Goal: Transaction & Acquisition: Purchase product/service

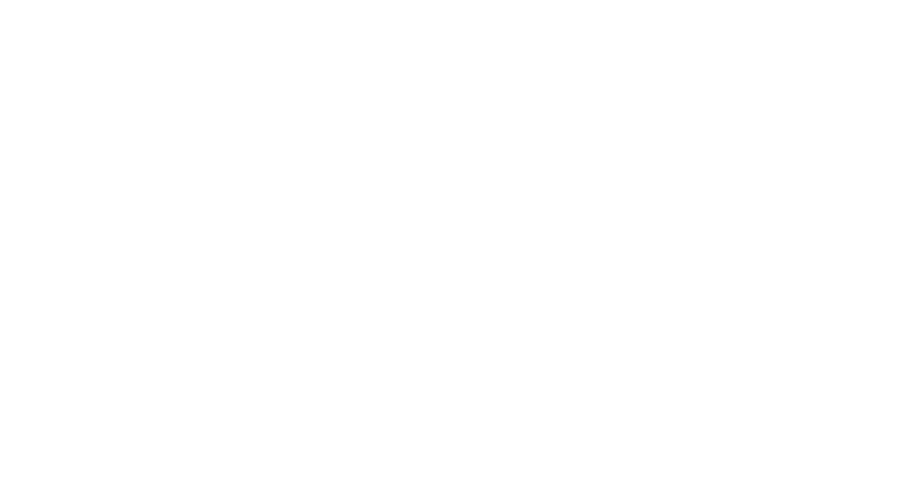
type input "[STREET_ADDRESS]"
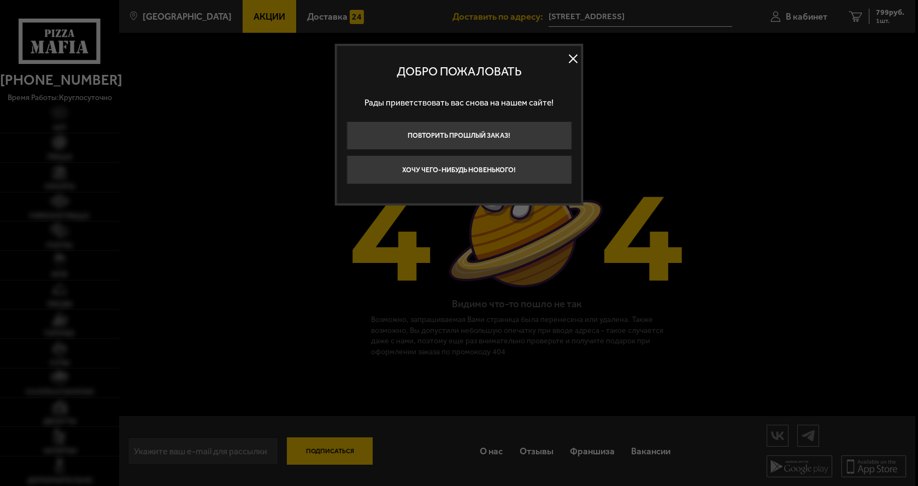
click at [625, 85] on div at bounding box center [459, 243] width 918 height 486
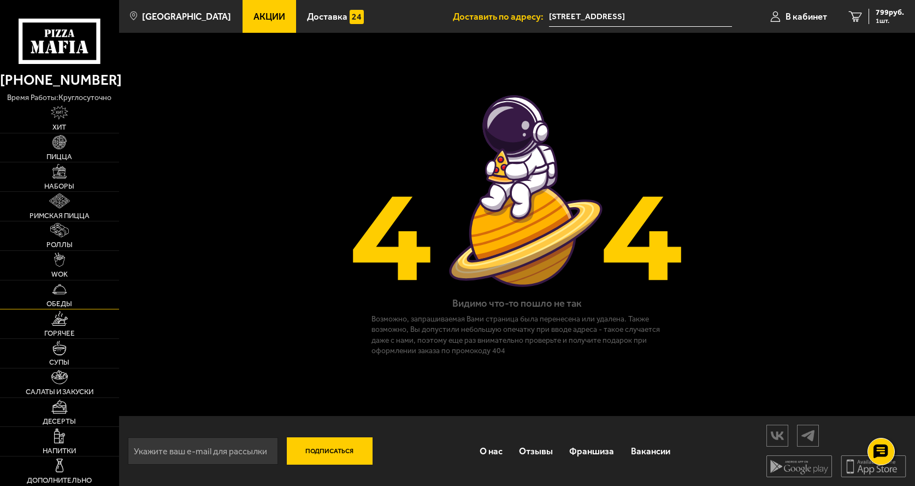
click at [57, 303] on span "Обеды" at bounding box center [59, 303] width 26 height 7
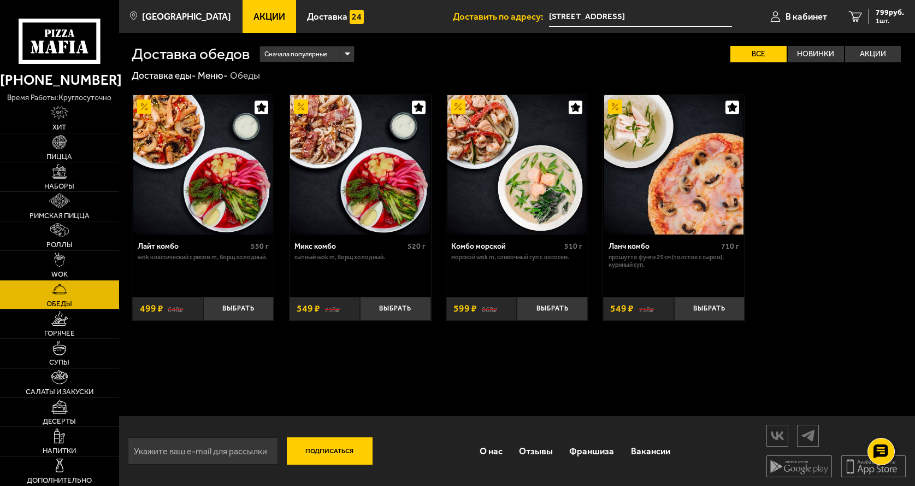
click at [185, 156] on img at bounding box center [203, 165] width 140 height 140
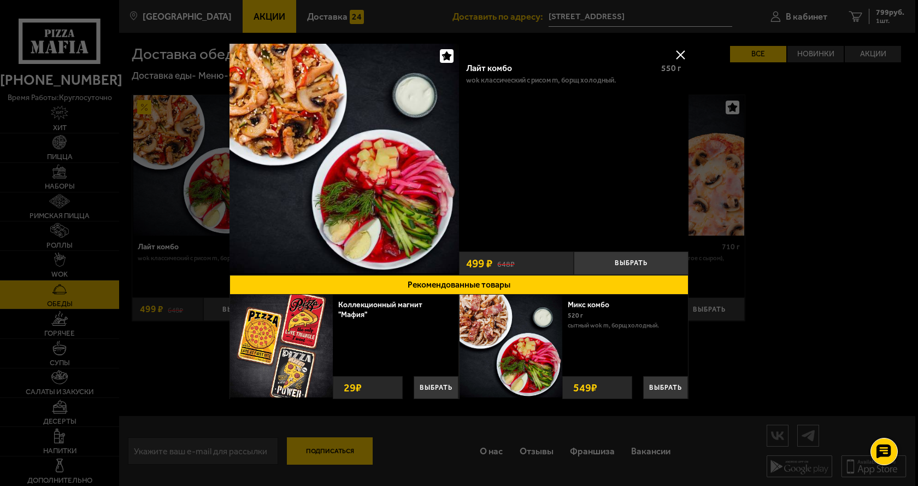
click at [784, 155] on div at bounding box center [459, 243] width 918 height 486
